Goal: Register for event/course

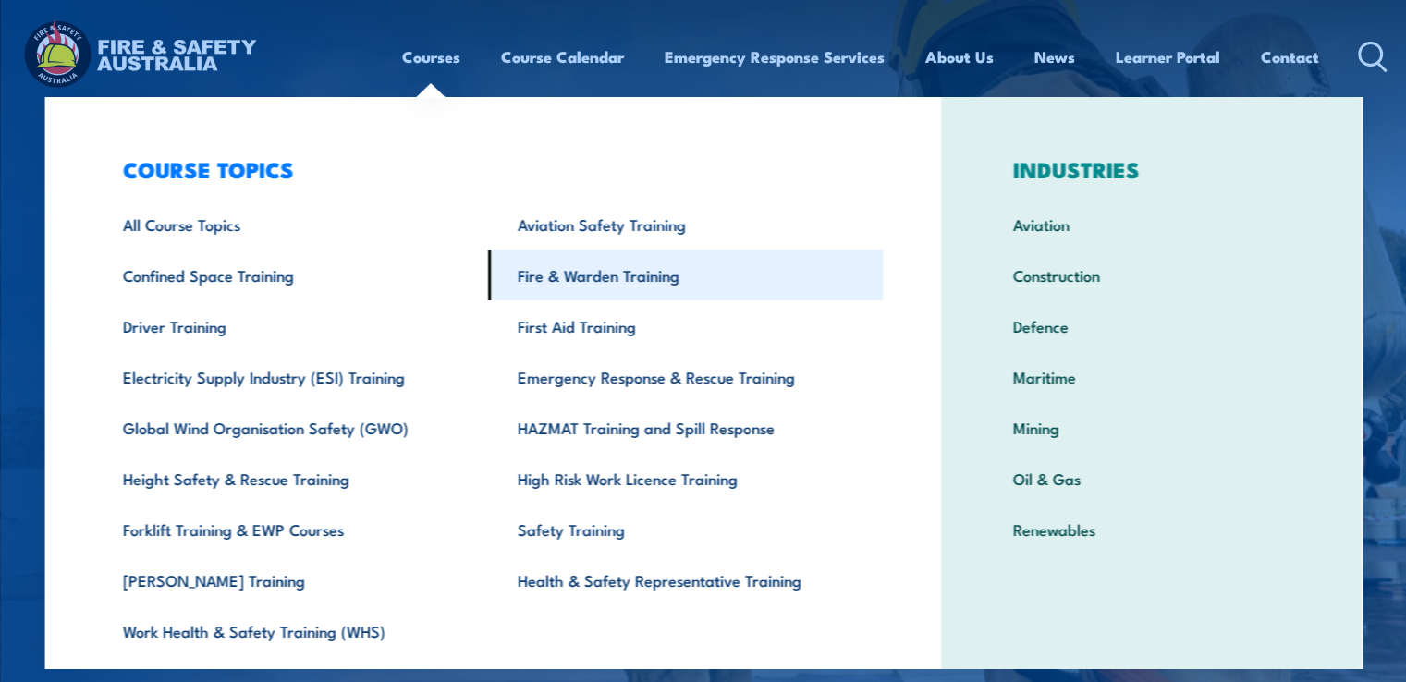
click at [603, 283] on link "Fire & Warden Training" at bounding box center [685, 275] width 395 height 51
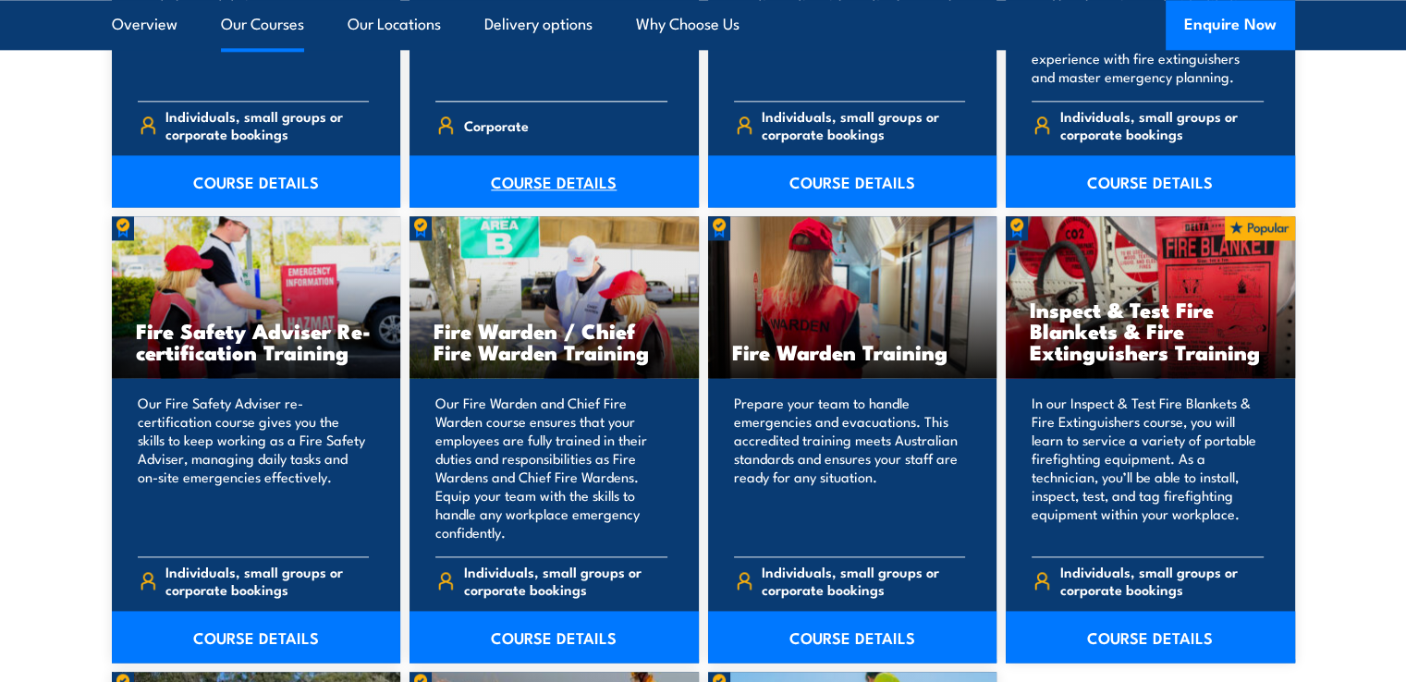
scroll to position [2311, 0]
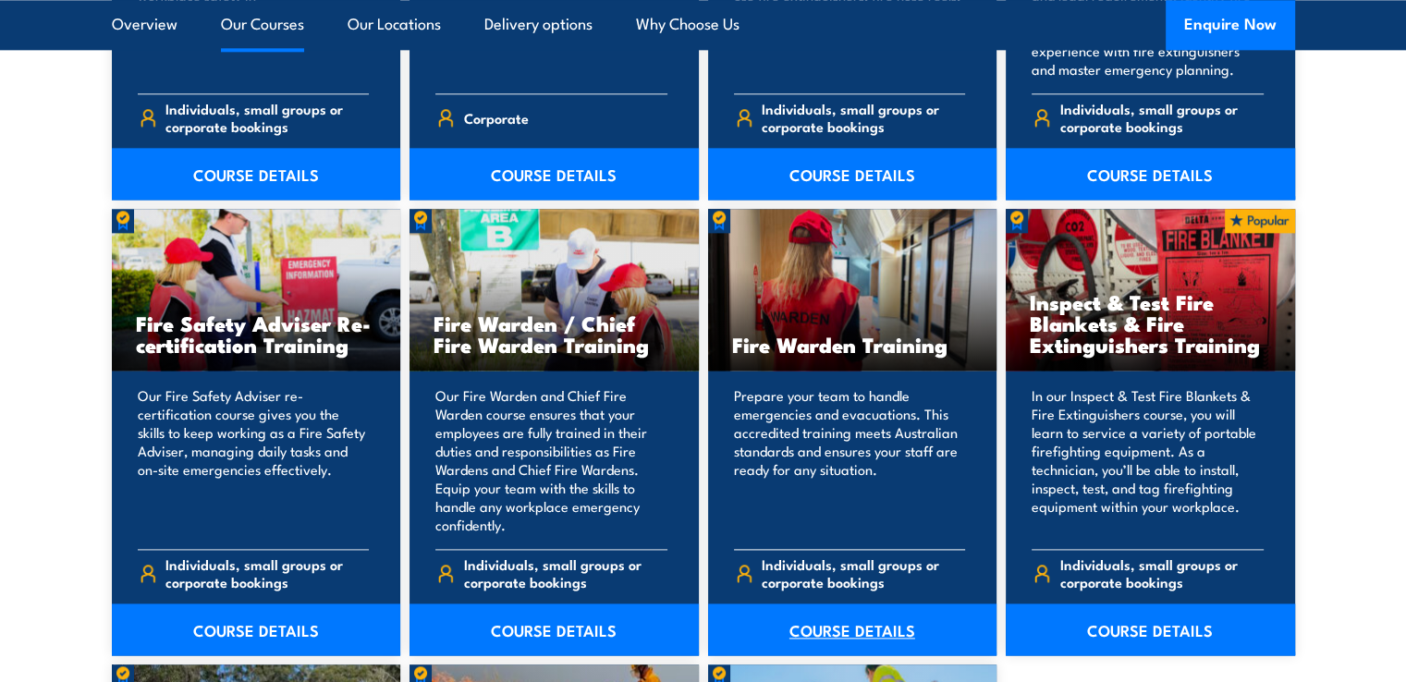
click at [826, 630] on link "COURSE DETAILS" at bounding box center [852, 630] width 289 height 52
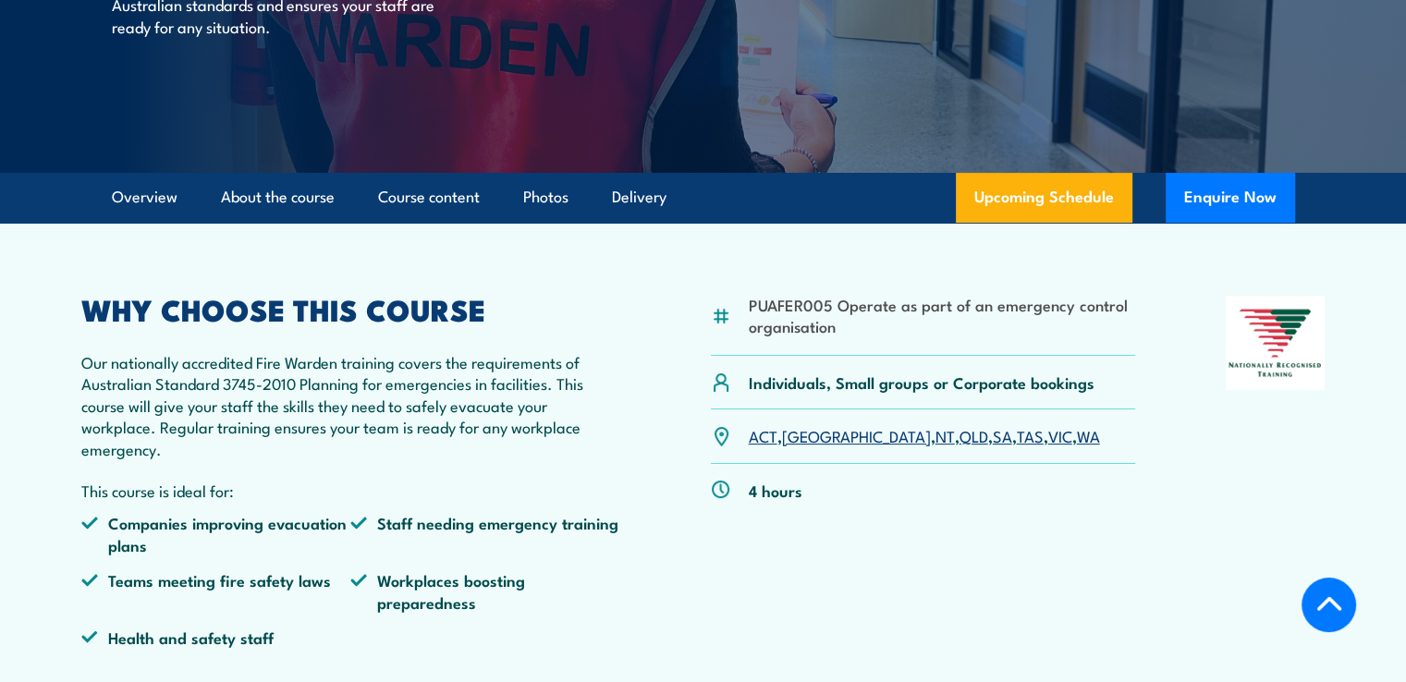
scroll to position [370, 0]
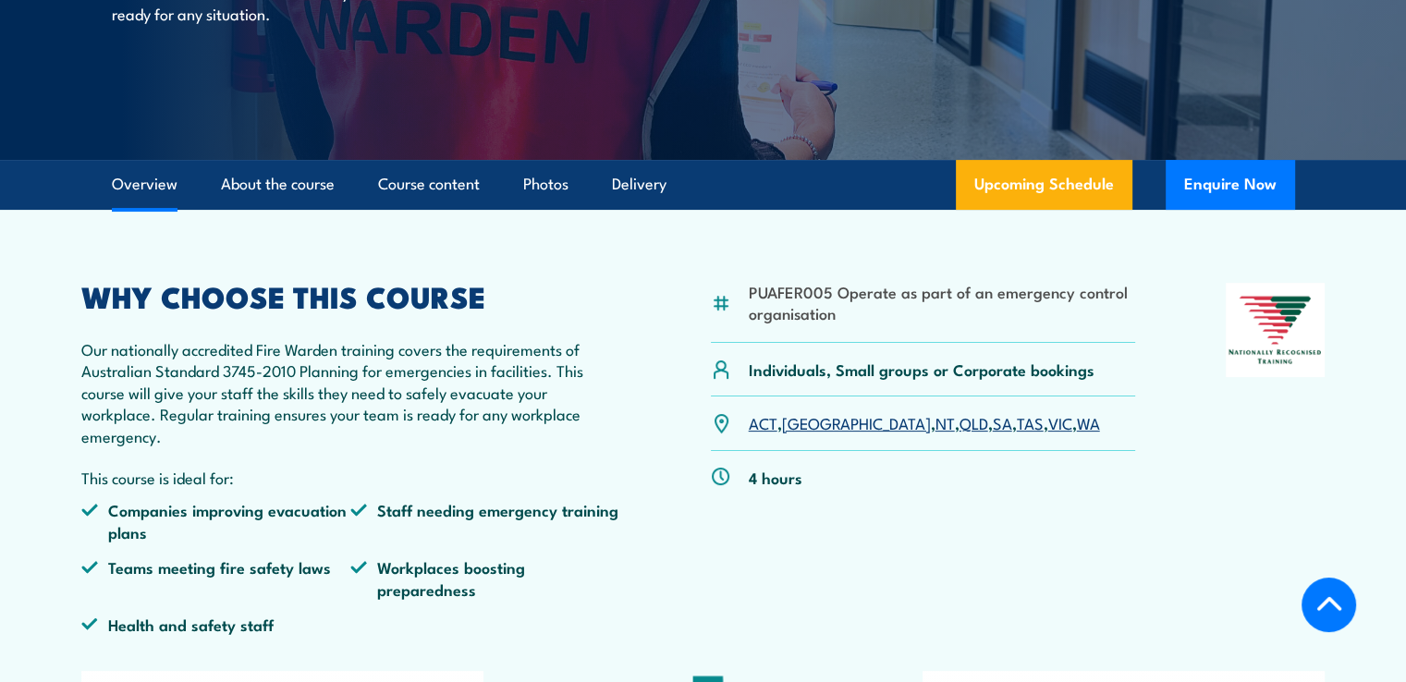
click at [803, 422] on link "NSW" at bounding box center [856, 422] width 149 height 22
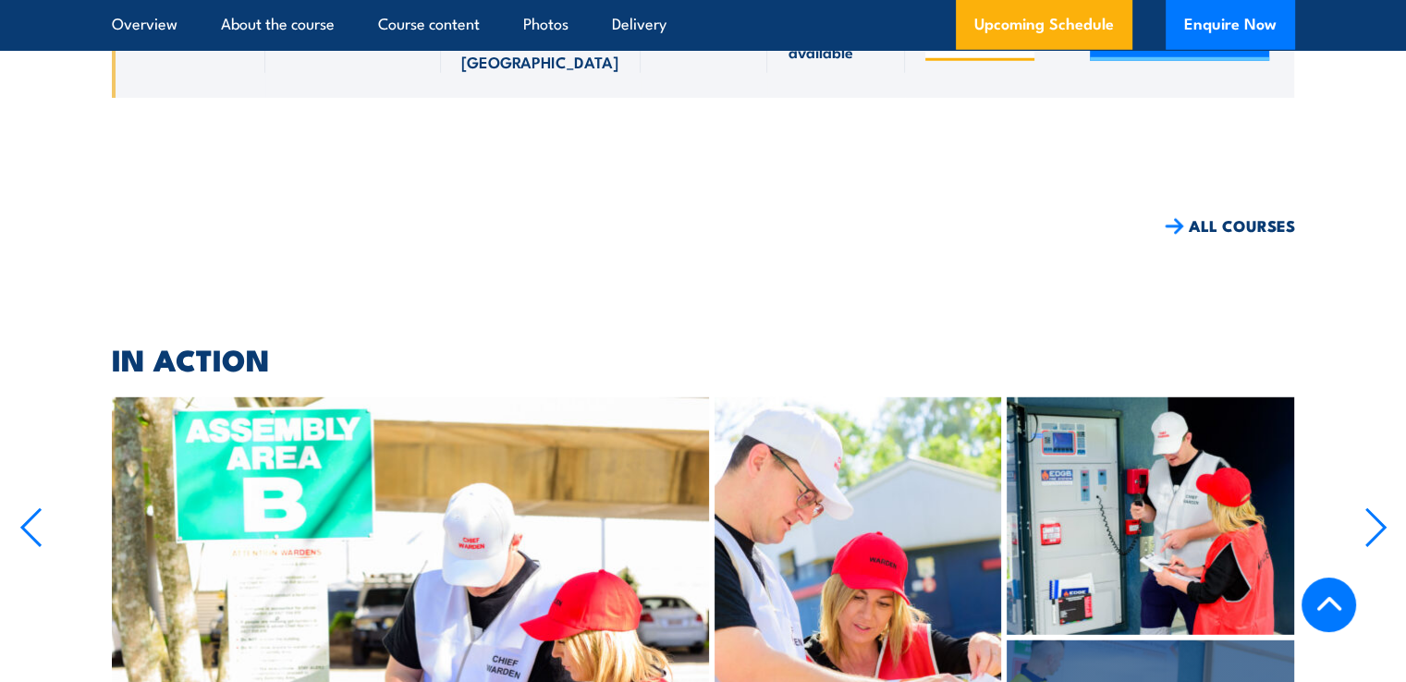
scroll to position [5010, 0]
